Goal: Use online tool/utility: Utilize a website feature to perform a specific function

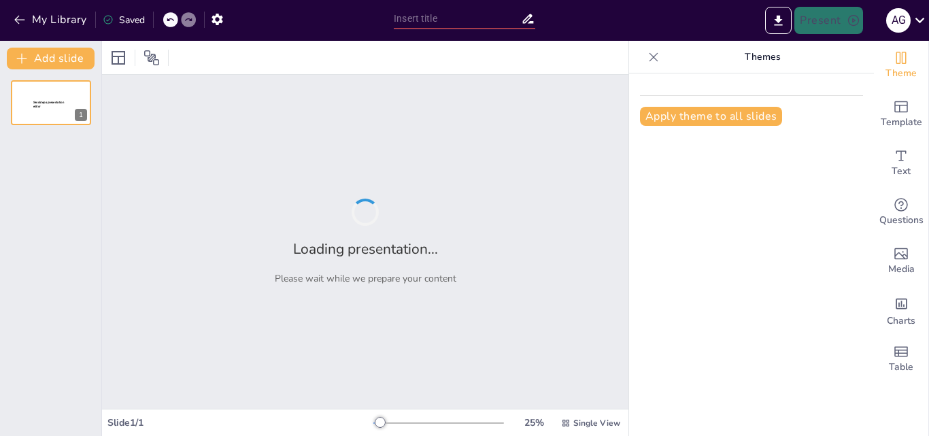
type input "[PERSON_NAME]: Diagnóstico y Propuestas para un Entorno Laboral Más Seguro"
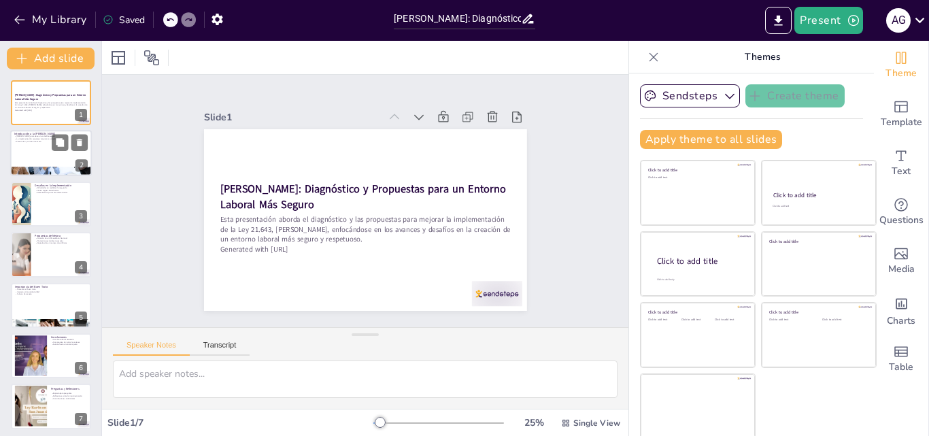
click at [37, 148] on div at bounding box center [51, 154] width 82 height 46
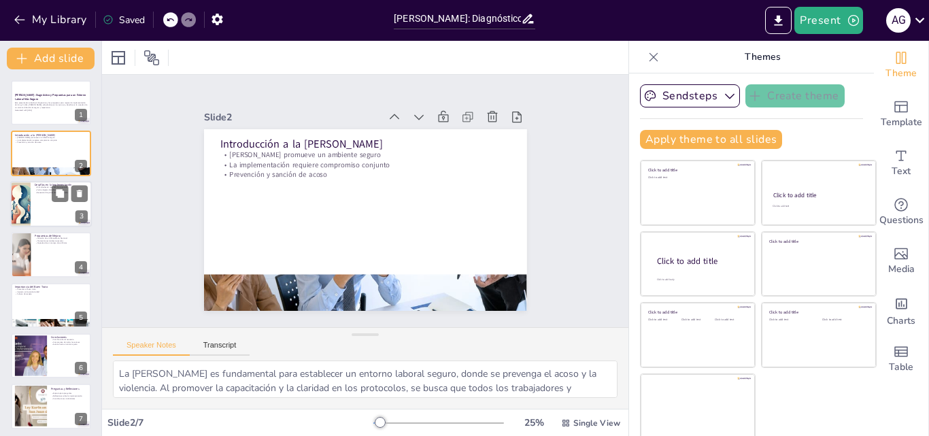
click at [43, 195] on div at bounding box center [51, 204] width 82 height 46
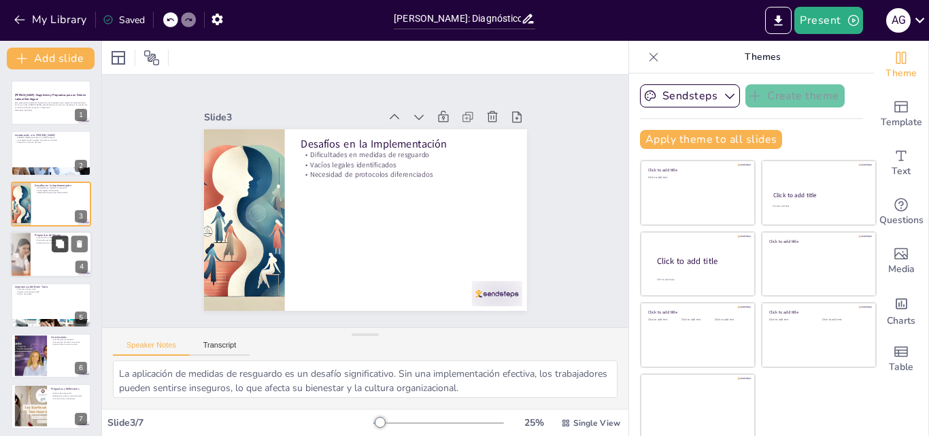
click at [52, 239] on button at bounding box center [60, 244] width 16 height 16
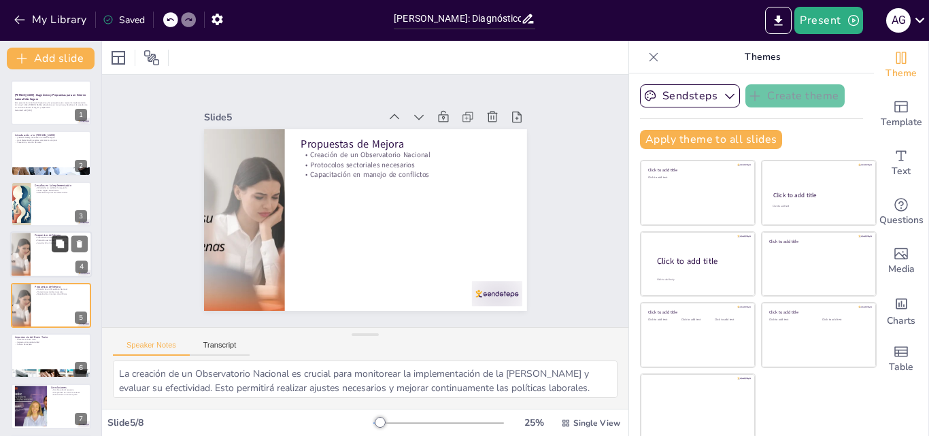
scroll to position [52, 0]
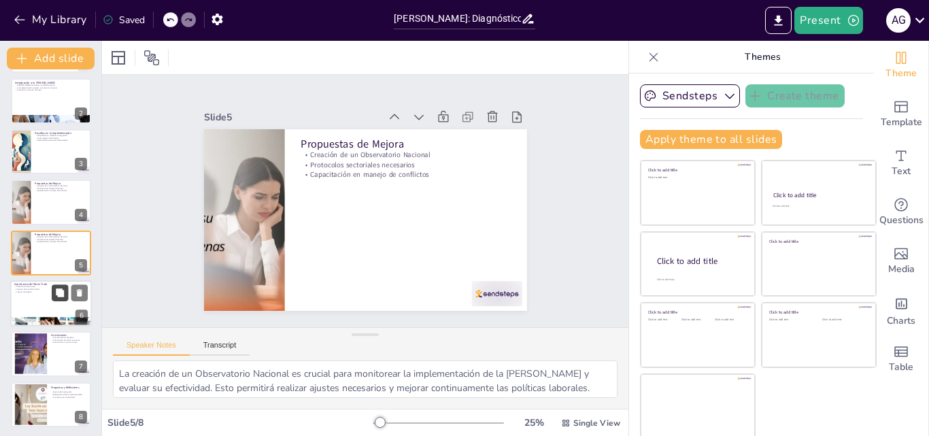
click at [54, 295] on button at bounding box center [60, 292] width 16 height 16
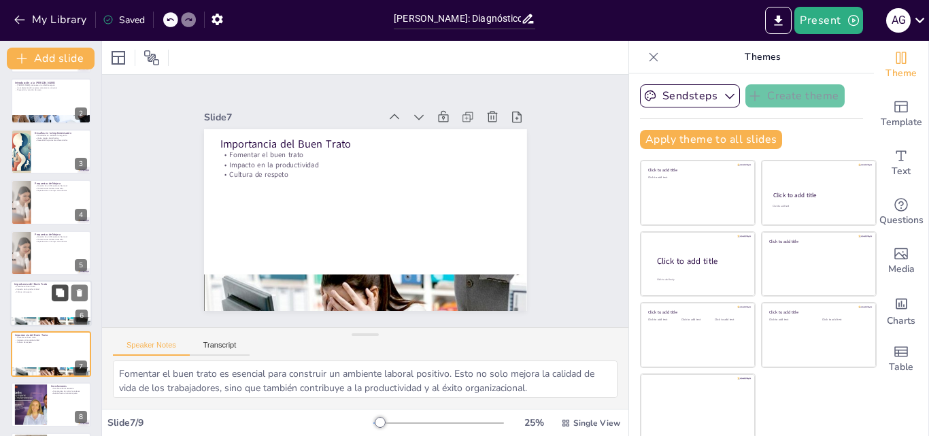
scroll to position [105, 0]
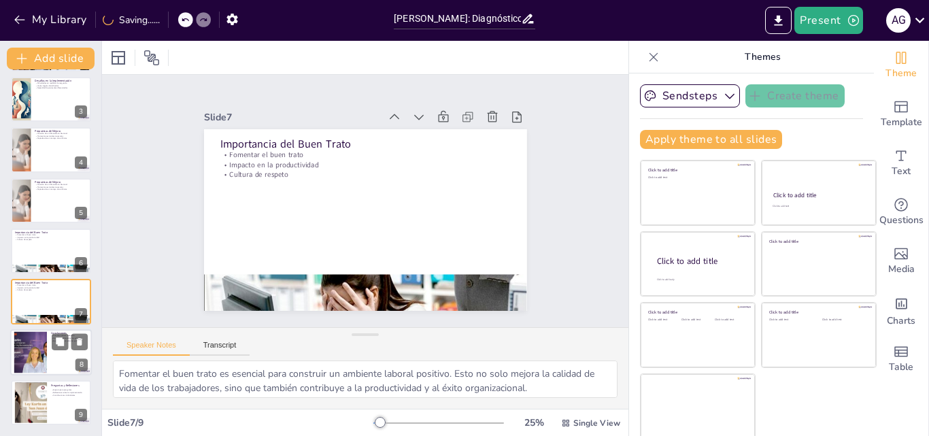
click at [52, 331] on p "Conclusiones" at bounding box center [69, 333] width 37 height 4
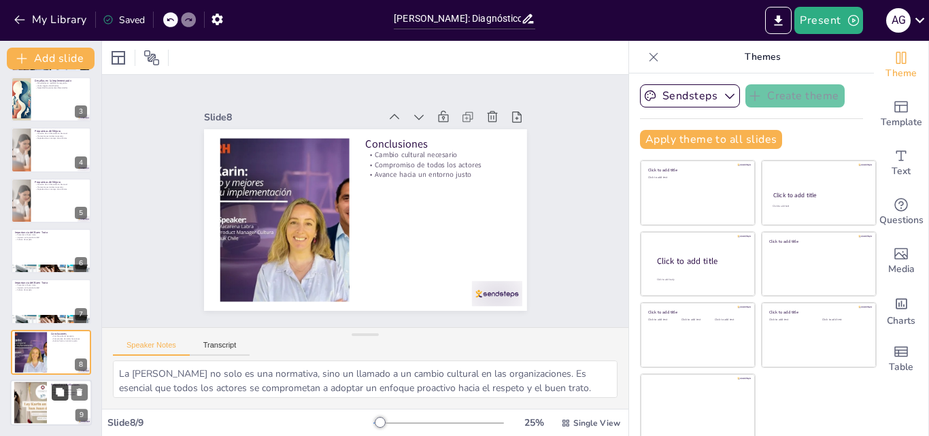
click at [52, 395] on button at bounding box center [60, 392] width 16 height 16
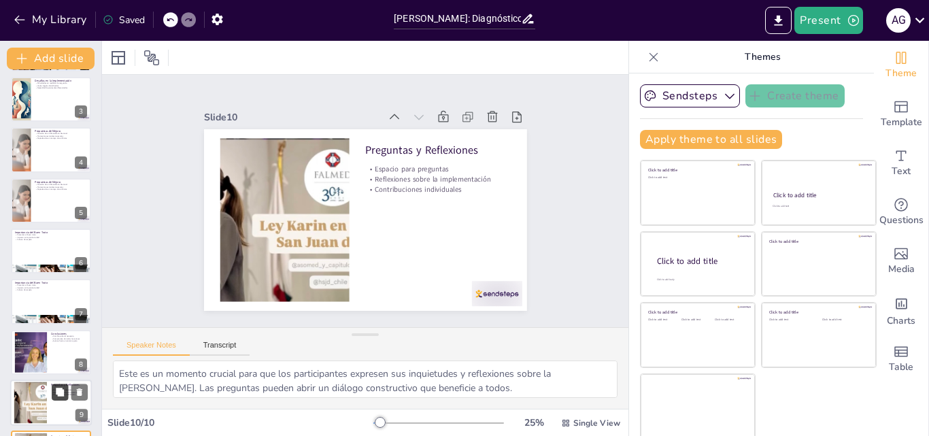
scroll to position [156, 0]
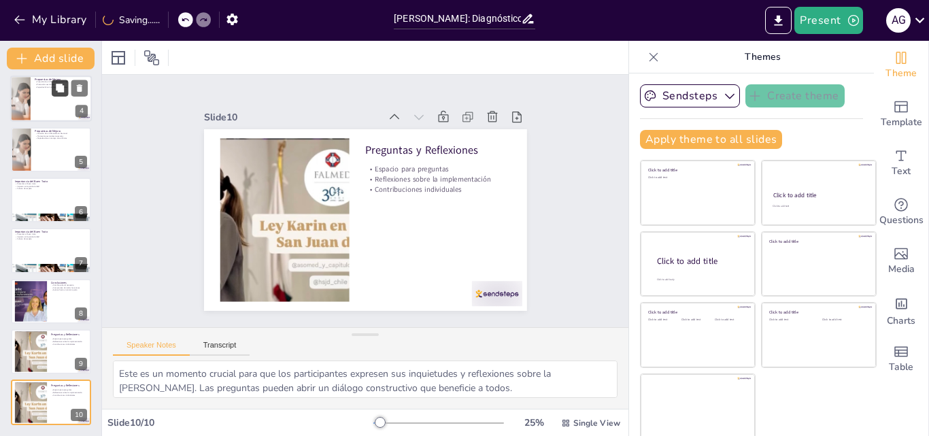
click at [57, 84] on icon at bounding box center [60, 88] width 8 height 8
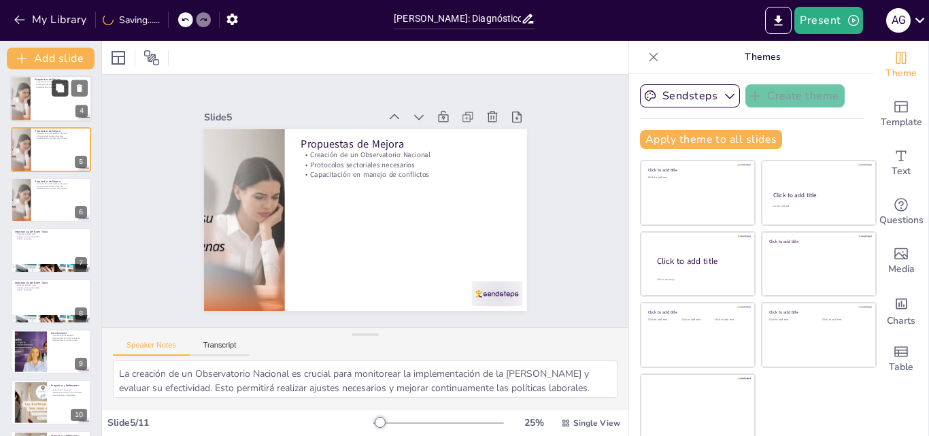
scroll to position [52, 0]
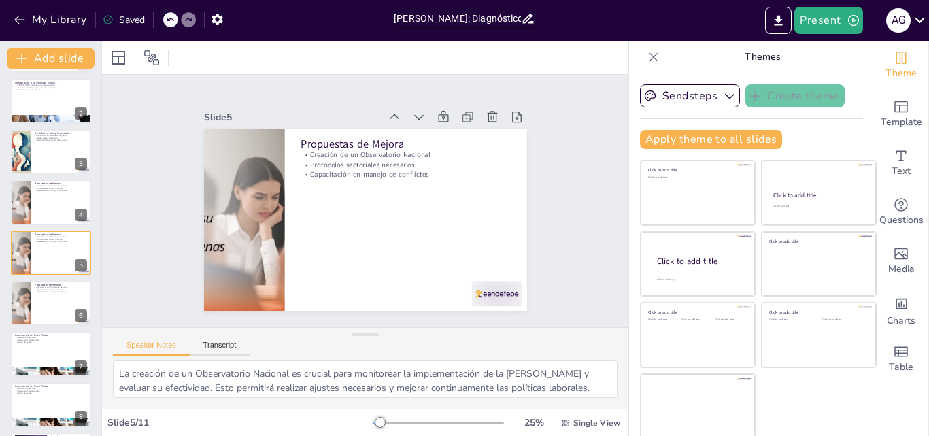
click at [172, 15] on div at bounding box center [170, 19] width 15 height 15
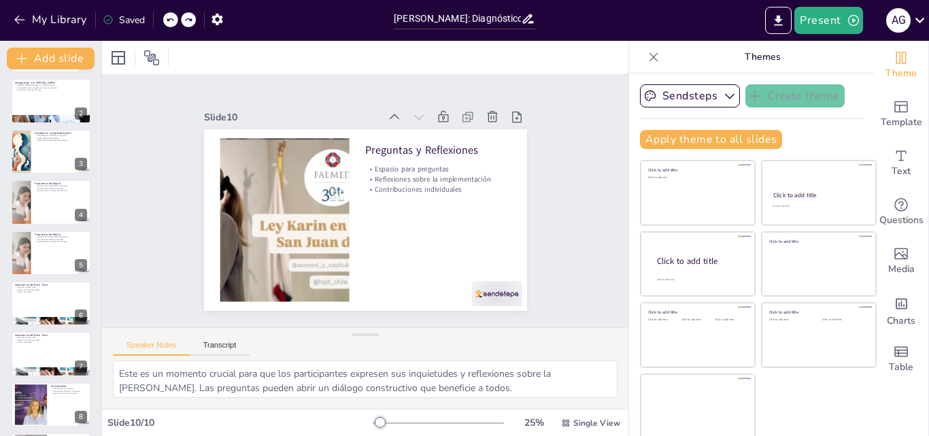
click at [172, 15] on div "My Library Saved" at bounding box center [115, 19] width 230 height 24
click at [174, 19] on icon at bounding box center [170, 20] width 8 height 8
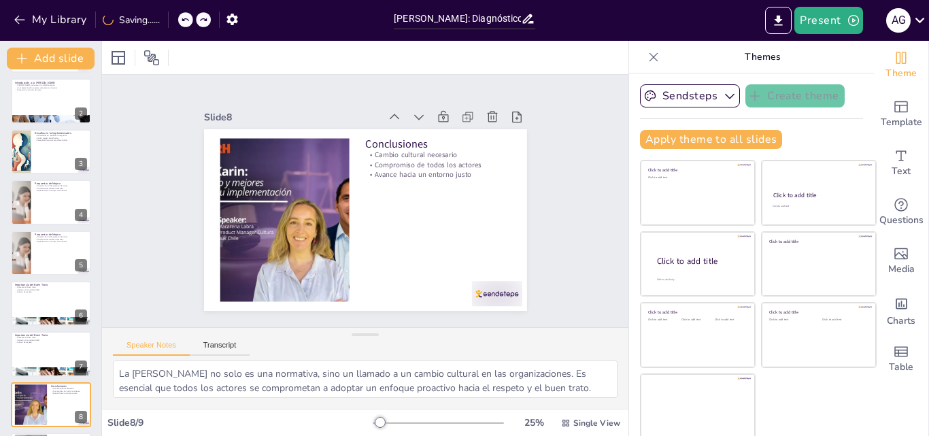
click at [174, 19] on div "My Library Saving......" at bounding box center [122, 19] width 245 height 24
click at [174, 19] on icon at bounding box center [170, 20] width 8 height 8
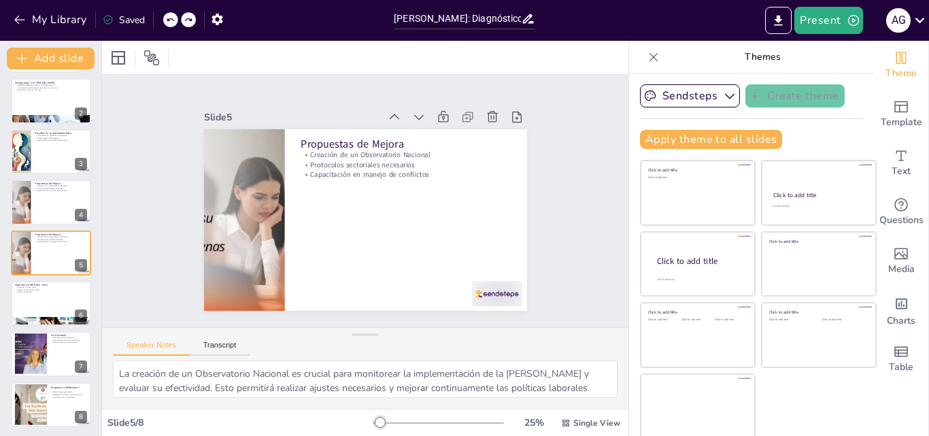
click at [174, 19] on icon at bounding box center [170, 20] width 8 height 8
type textarea "La aplicación de medidas de resguardo es un desafío significativo. Sin una impl…"
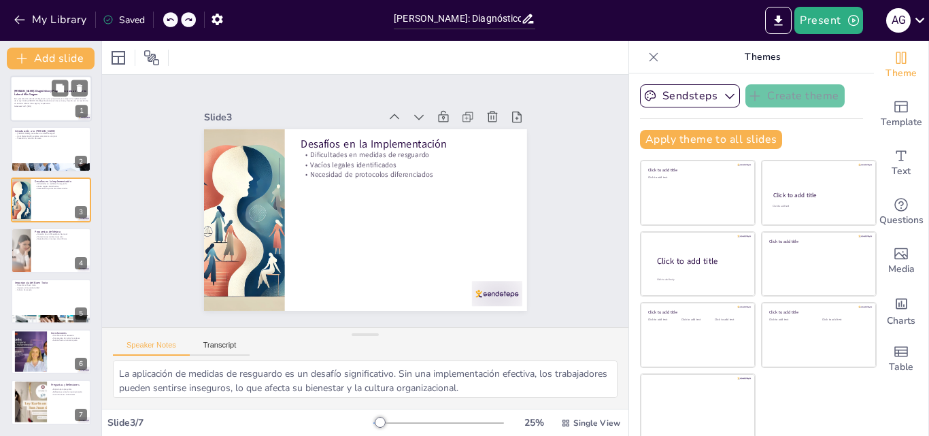
click at [31, 95] on p "[PERSON_NAME]: Diagnóstico y Propuestas para un Entorno Laboral Más Seguro" at bounding box center [50, 92] width 73 height 7
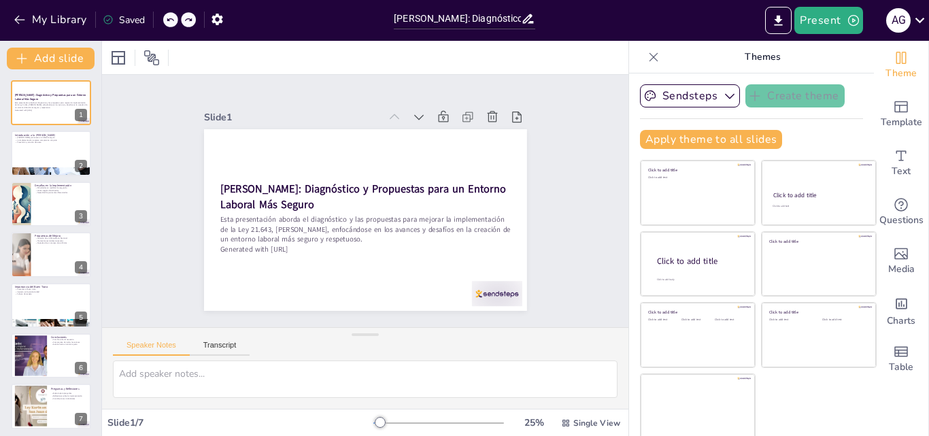
scroll to position [3, 0]
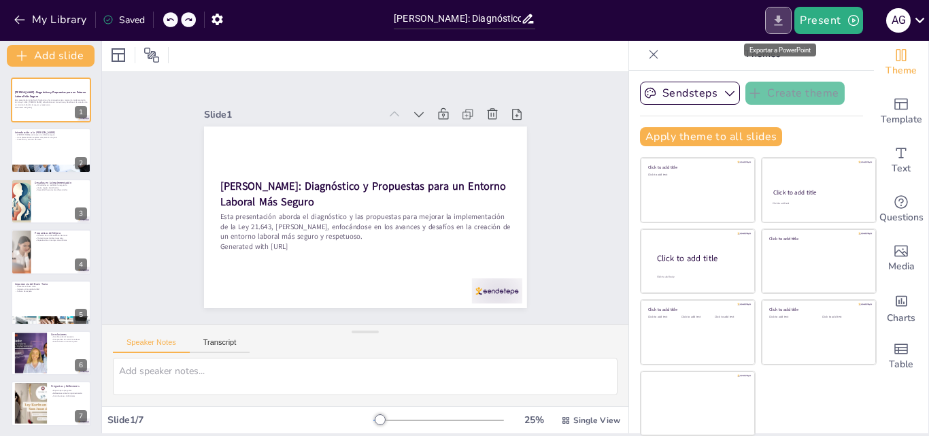
click at [779, 24] on icon "Export to PowerPoint" at bounding box center [778, 21] width 14 height 14
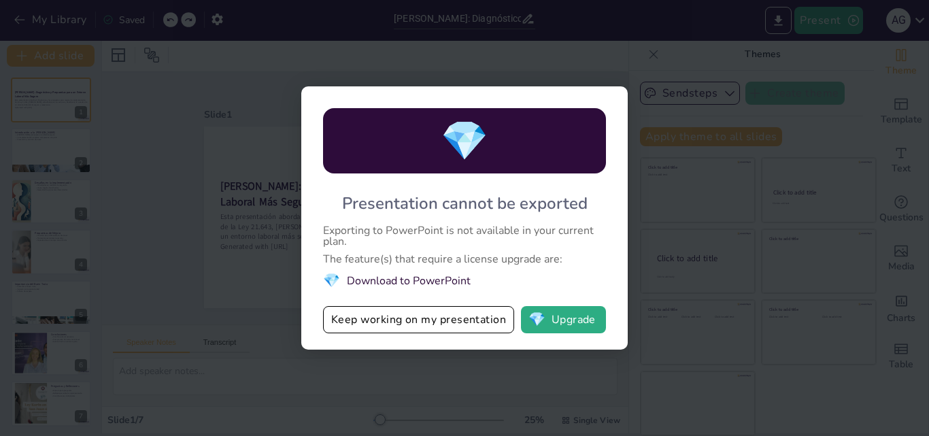
click at [450, 277] on li "💎 Download to PowerPoint" at bounding box center [464, 280] width 283 height 18
click at [331, 275] on span "💎" at bounding box center [331, 280] width 17 height 18
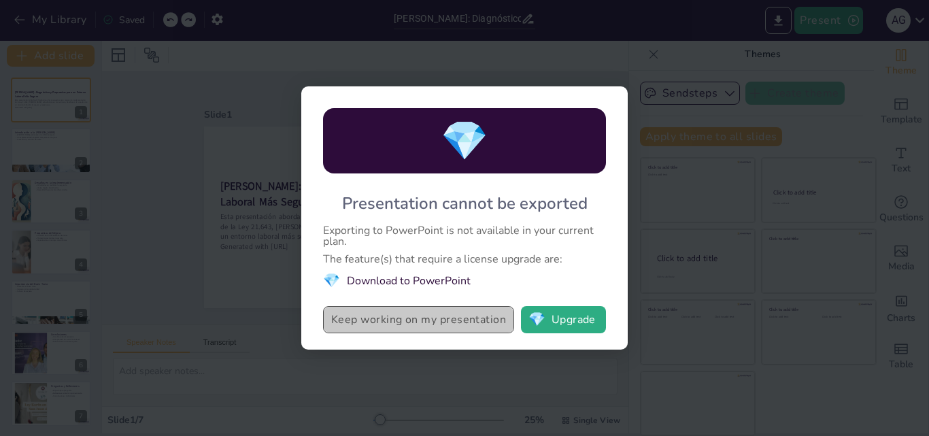
click at [435, 323] on button "Keep working on my presentation" at bounding box center [418, 319] width 191 height 27
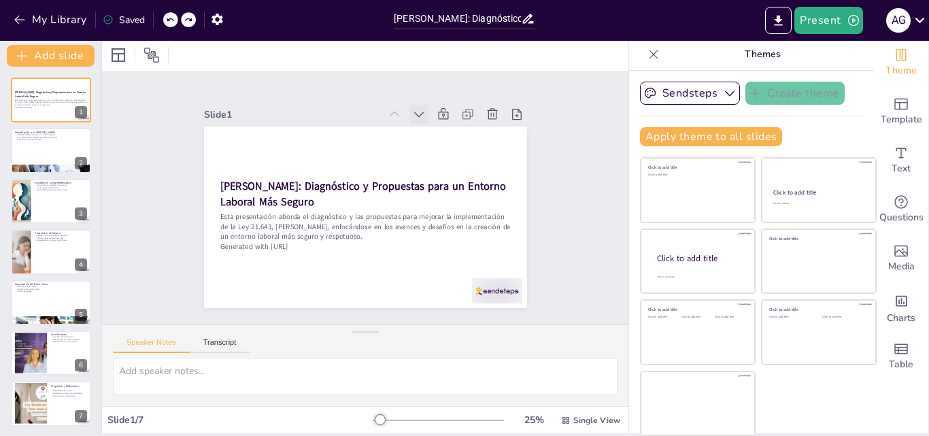
click at [420, 113] on icon at bounding box center [427, 120] width 15 height 15
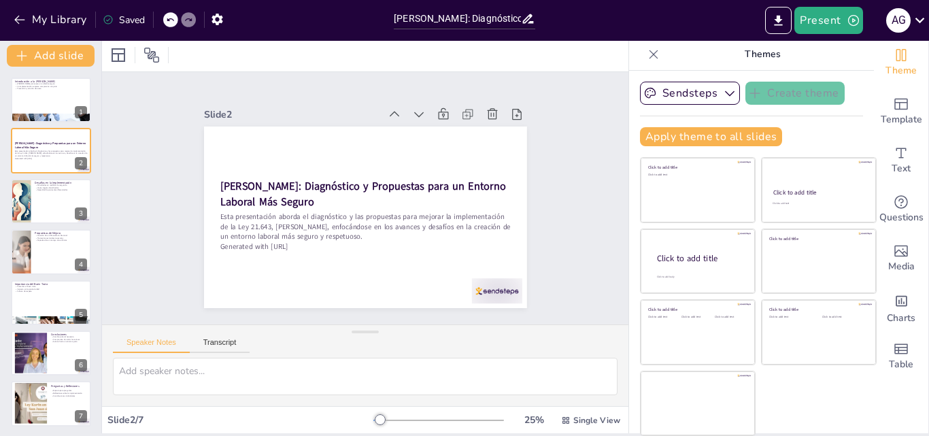
click at [456, 183] on icon at bounding box center [465, 192] width 19 height 19
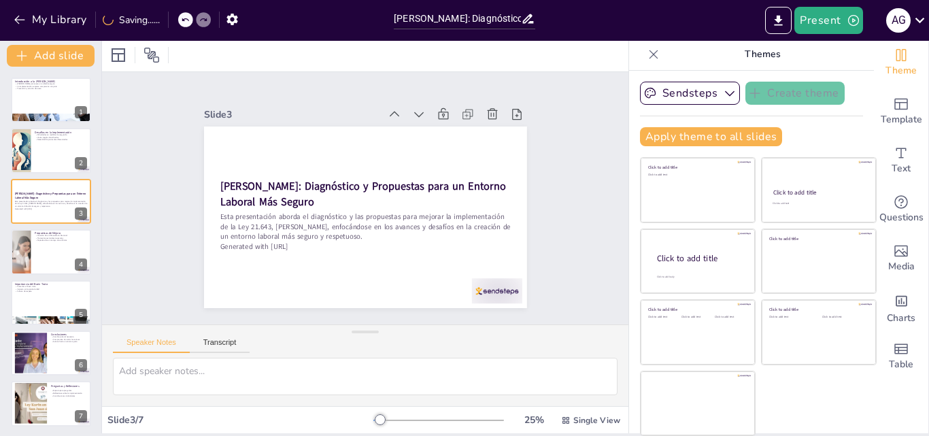
click at [420, 113] on icon at bounding box center [427, 120] width 15 height 15
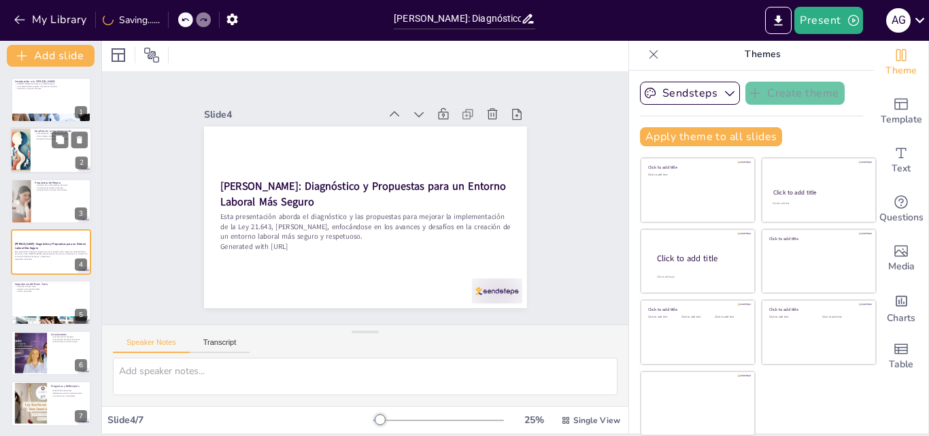
click at [50, 141] on div at bounding box center [51, 151] width 82 height 46
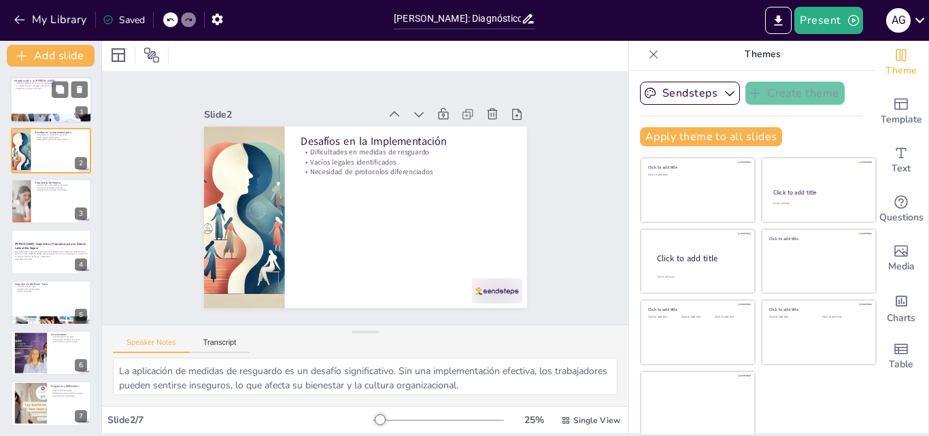
click at [33, 101] on div at bounding box center [51, 100] width 82 height 46
type textarea "La [PERSON_NAME] es fundamental para establecer un entorno laboral seguro, dond…"
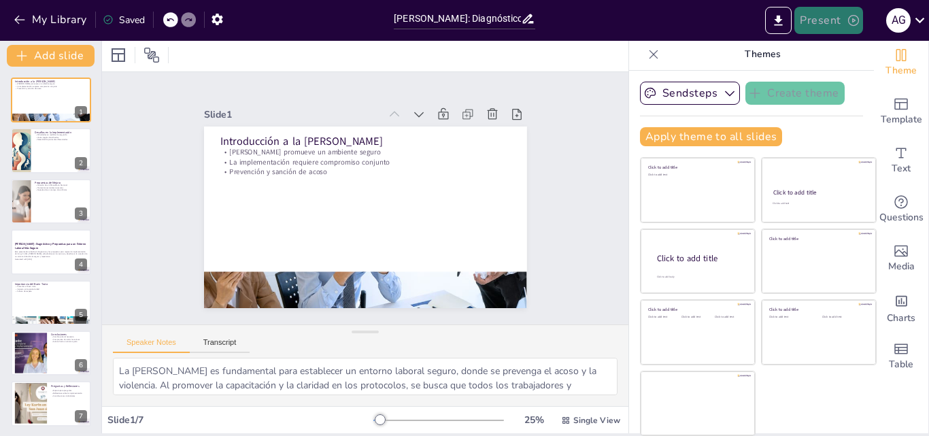
click at [854, 22] on icon "button" at bounding box center [853, 20] width 11 height 11
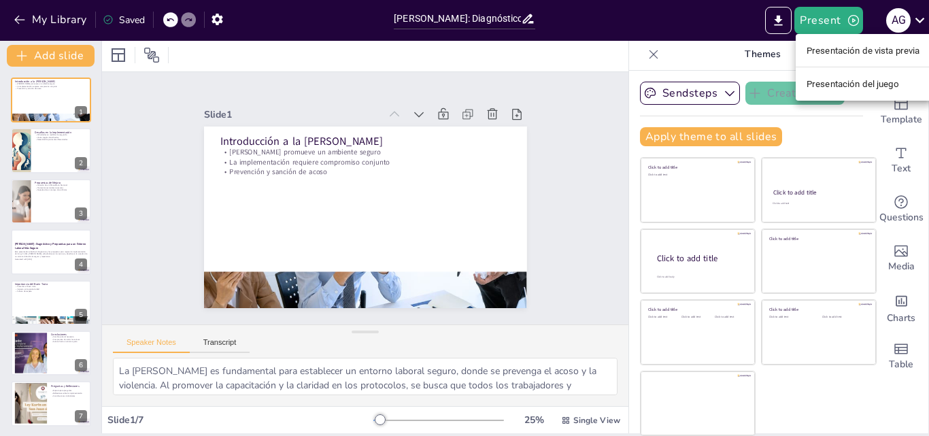
click at [842, 47] on font "Presentación de vista previa" at bounding box center [864, 51] width 114 height 10
